Goal: Information Seeking & Learning: Learn about a topic

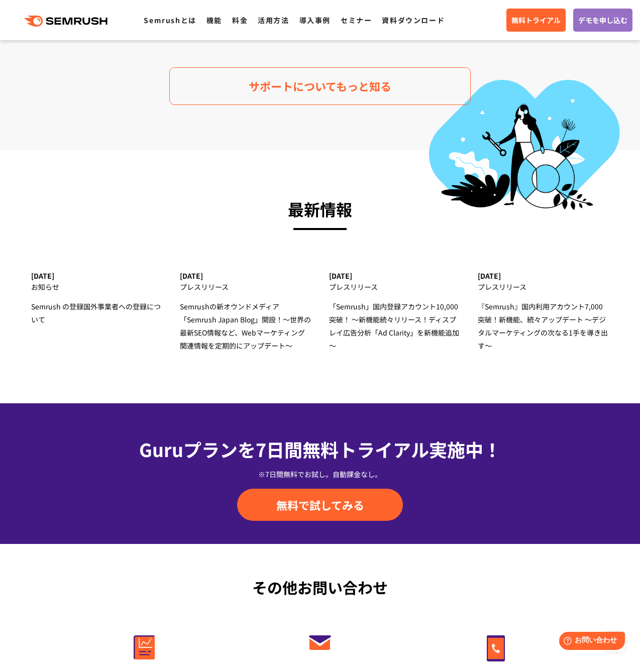
scroll to position [3306, 0]
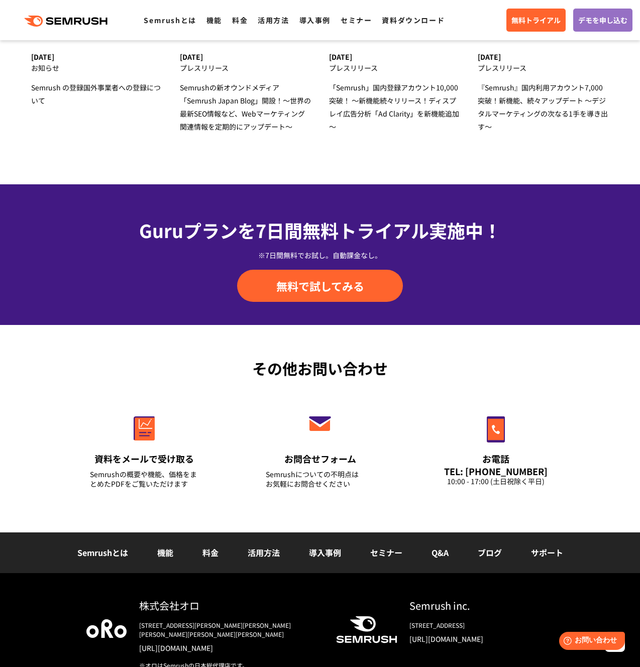
scroll to position [3306, 0]
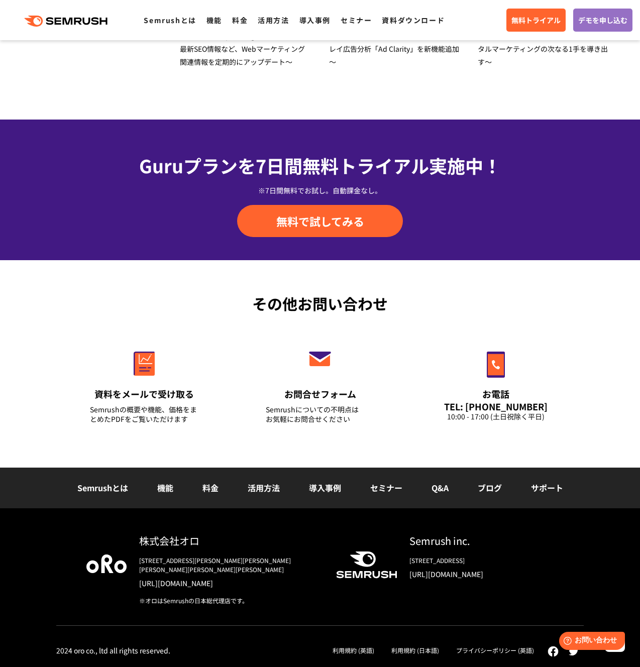
click at [47, 318] on div "その他お問い合わせ 資料をメールで受け取る Semrushの概要や機能、価格をまとめたPDFをご覧いただけます お問合せフォーム Semrushについての不明…" at bounding box center [320, 364] width 548 height 144
click at [49, 353] on div "その他お問い合わせ 資料をメールで受け取る Semrushの概要や機能、価格をまとめたPDFをご覧いただけます お問合せフォーム Semrushについての不明…" at bounding box center [320, 364] width 548 height 144
click at [50, 302] on div "その他お問い合わせ 資料をメールで受け取る Semrushの概要や機能、価格をまとめたPDFをご覧いただけます お問合せフォーム Semrushについての不明…" at bounding box center [320, 364] width 548 height 144
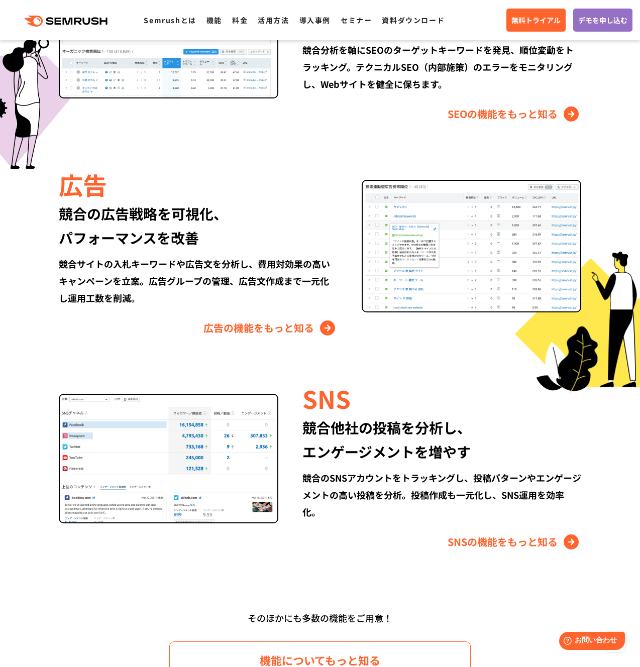
click at [40, 253] on div "広告 競合の広告戦略を可視化、 パフォーマンスを改善 競合サイトの入札キーワードや広告文を分析し、費用対効果の高いキャンペーンを立案。広告グループの管理、広告…" at bounding box center [320, 251] width 578 height 169
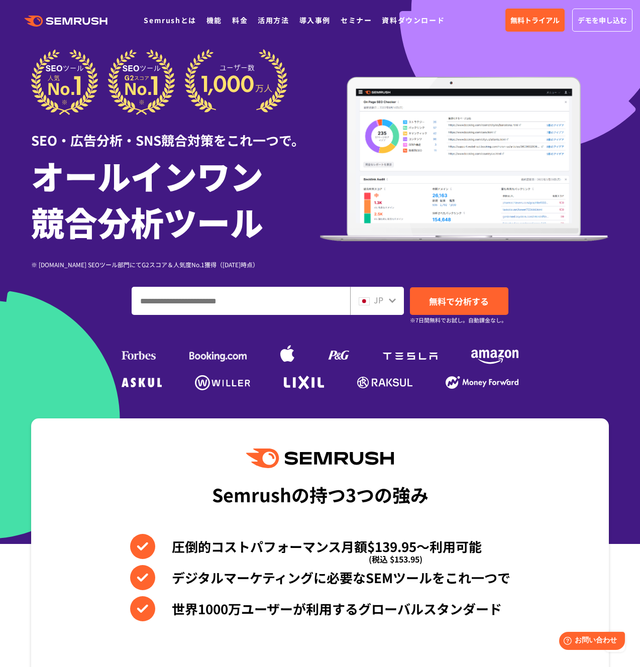
scroll to position [0, 0]
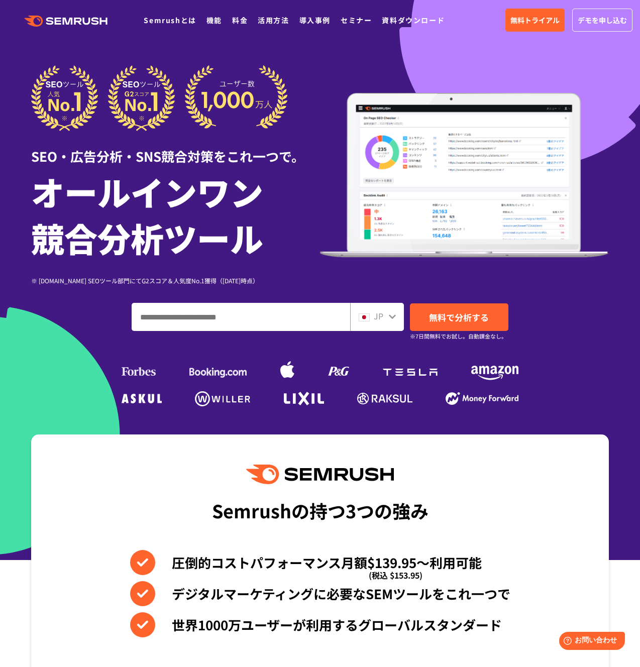
click at [304, 65] on div at bounding box center [175, 98] width 289 height 66
